Goal: Find specific page/section: Find specific page/section

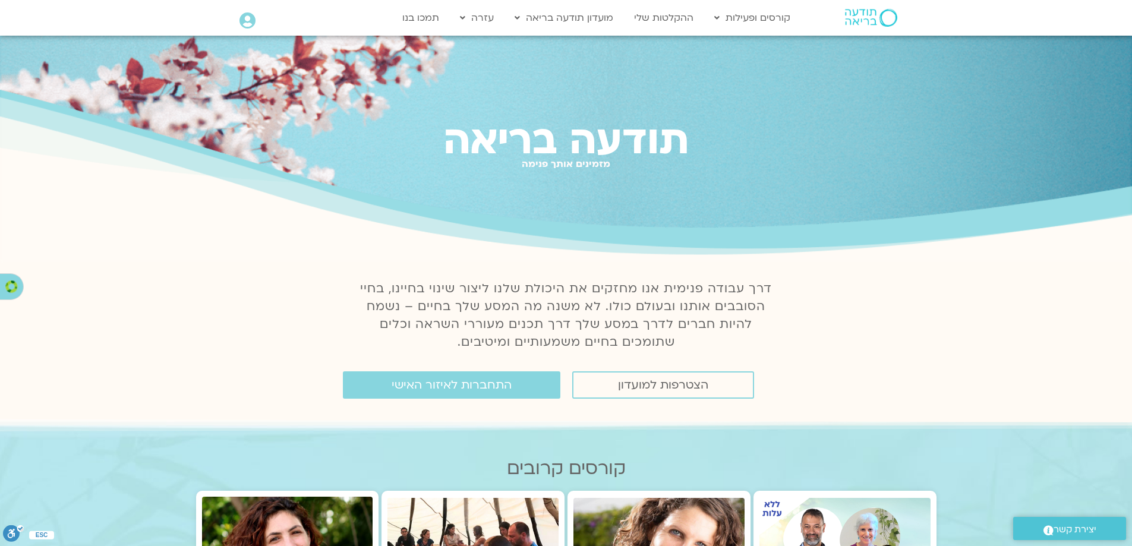
click at [252, 23] on icon at bounding box center [247, 20] width 16 height 17
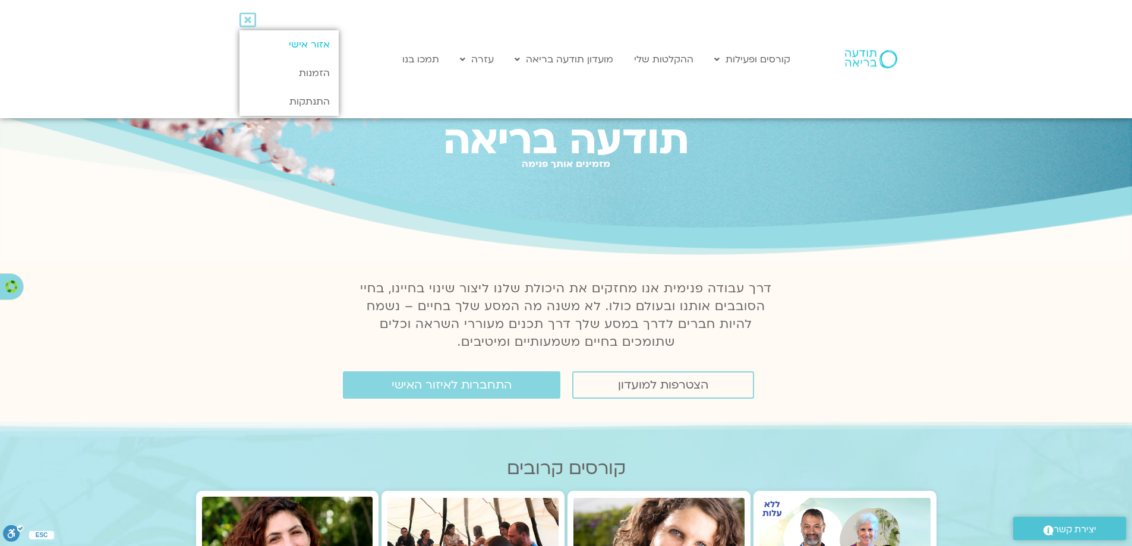
click at [303, 39] on link "אזור אישי" at bounding box center [288, 44] width 99 height 29
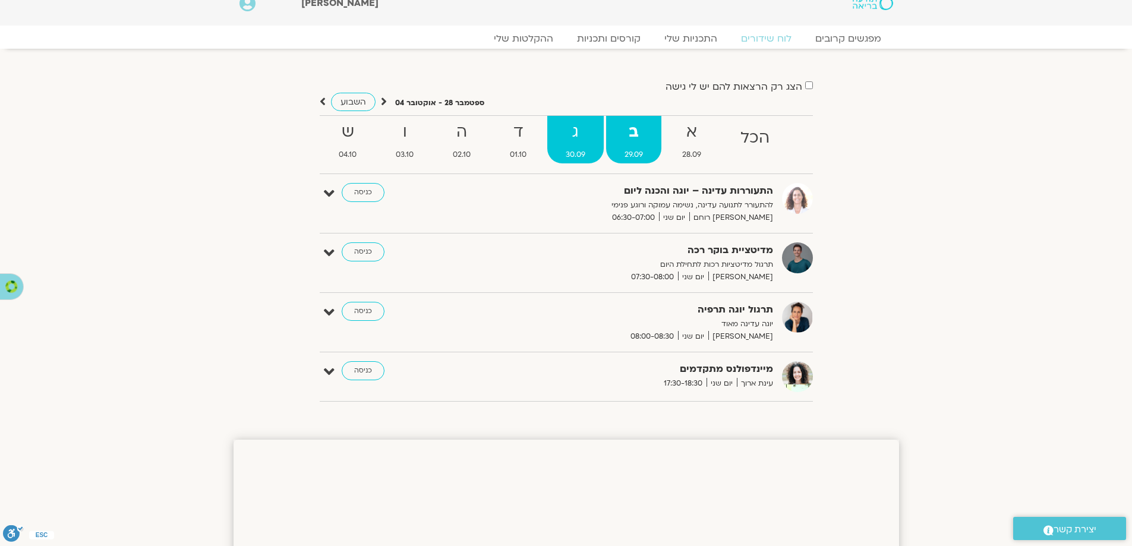
click at [574, 131] on strong "ג" at bounding box center [575, 132] width 56 height 27
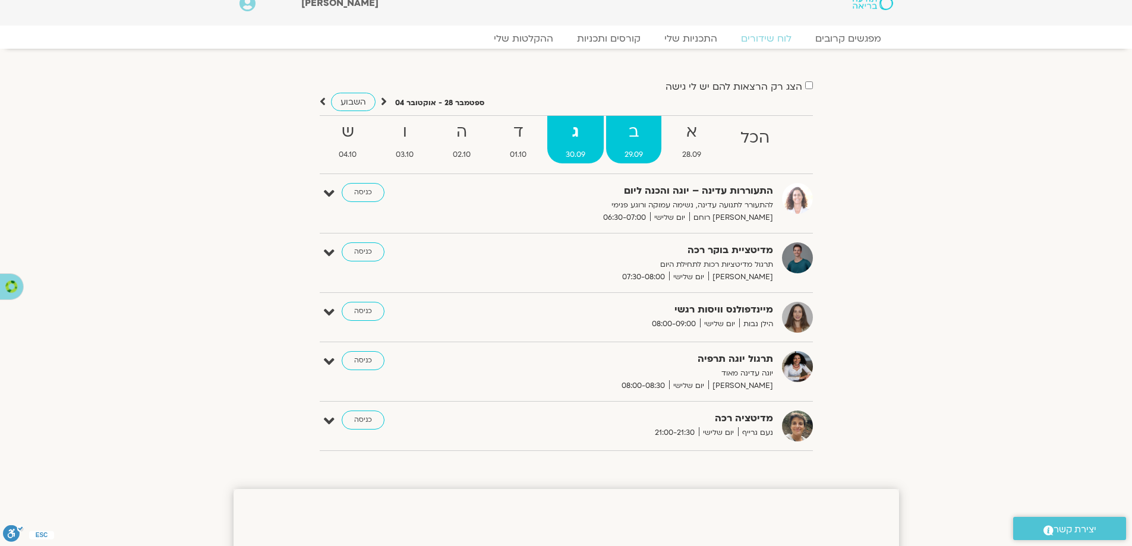
click at [638, 140] on strong "ב" at bounding box center [633, 132] width 55 height 27
